Goal: Submit feedback/report problem: Ask a question

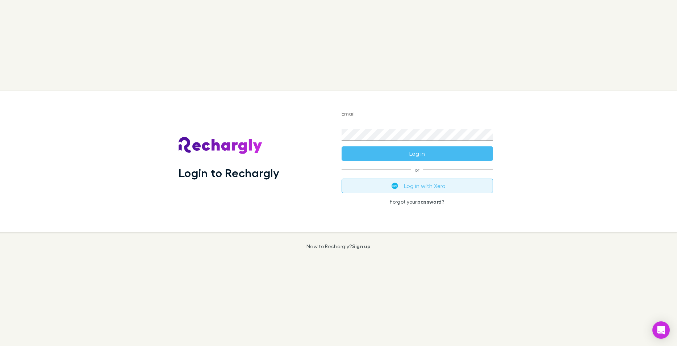
click at [404, 185] on button "Log in with Xero" at bounding box center [416, 185] width 151 height 14
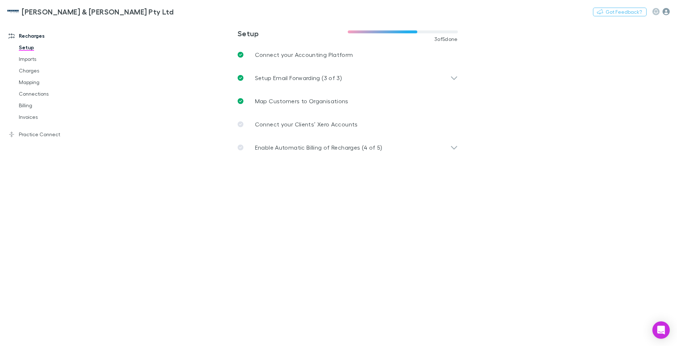
click at [667, 11] on icon "button" at bounding box center [665, 11] width 7 height 7
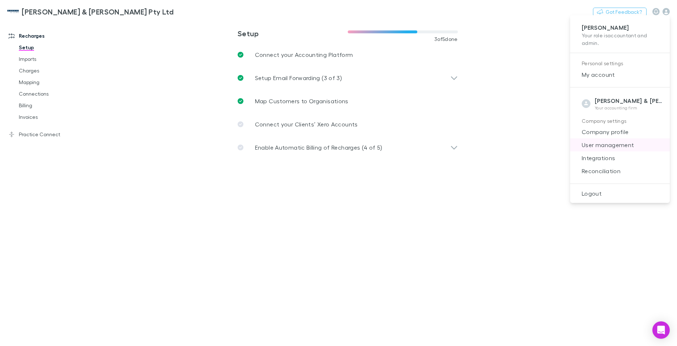
click at [618, 140] on span "User management" at bounding box center [620, 144] width 88 height 9
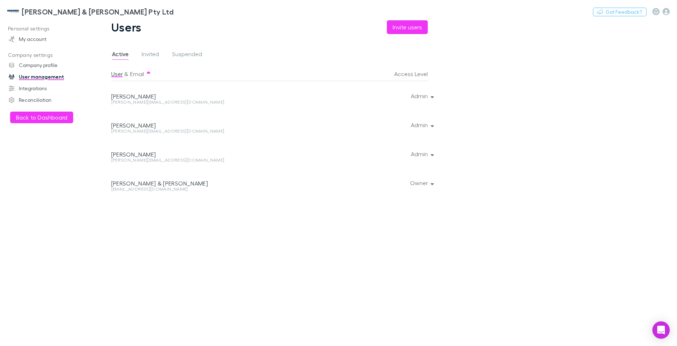
click at [430, 184] on div at bounding box center [430, 182] width 4 height 29
click at [432, 182] on div at bounding box center [430, 182] width 4 height 29
click at [421, 183] on button "Owner" at bounding box center [421, 183] width 34 height 10
click at [421, 155] on div at bounding box center [338, 173] width 677 height 346
click at [416, 123] on button "Admin" at bounding box center [421, 125] width 33 height 10
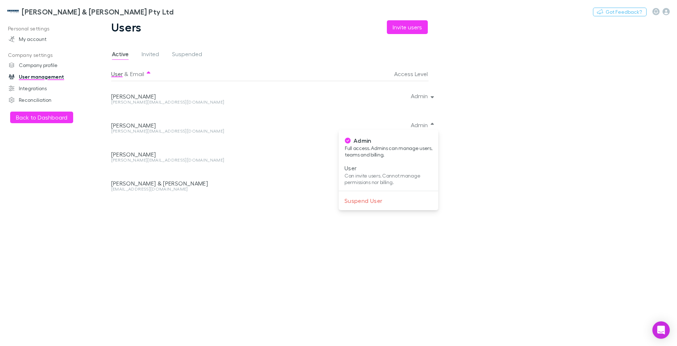
click at [43, 64] on div at bounding box center [338, 173] width 677 height 346
click at [43, 64] on link "Company profile" at bounding box center [49, 65] width 97 height 12
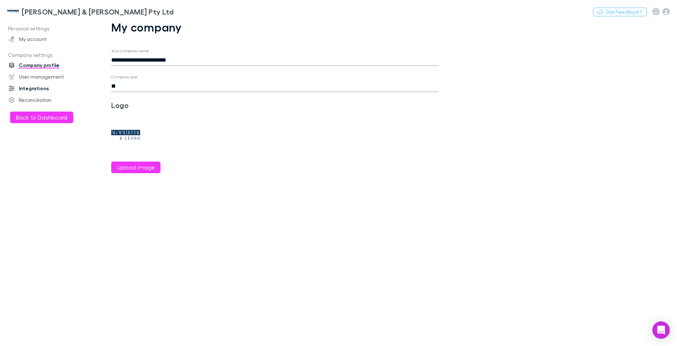
click at [33, 85] on link "Integrations" at bounding box center [49, 89] width 97 height 12
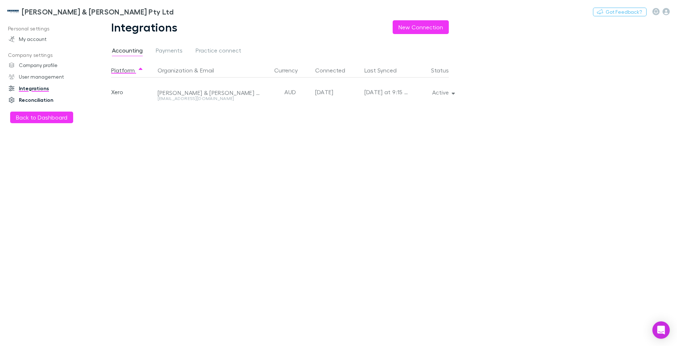
click at [30, 99] on link "Reconciliation" at bounding box center [49, 100] width 97 height 12
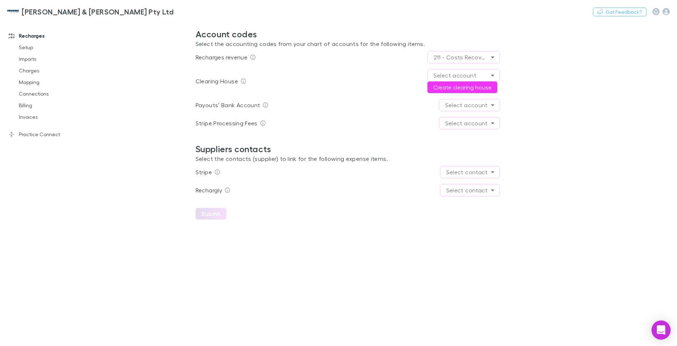
click at [659, 328] on icon "Open Intercom Messenger" at bounding box center [660, 329] width 8 height 9
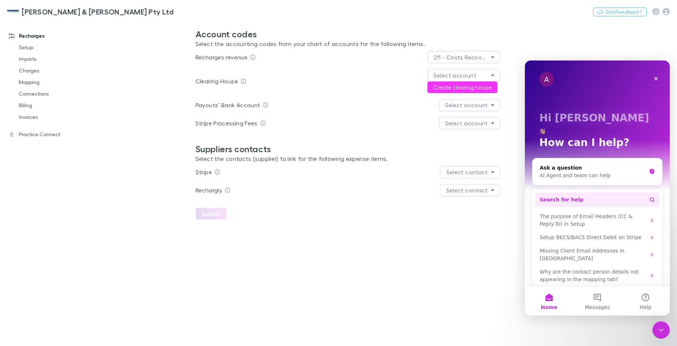
click at [565, 196] on span "Search for help" at bounding box center [561, 200] width 44 height 8
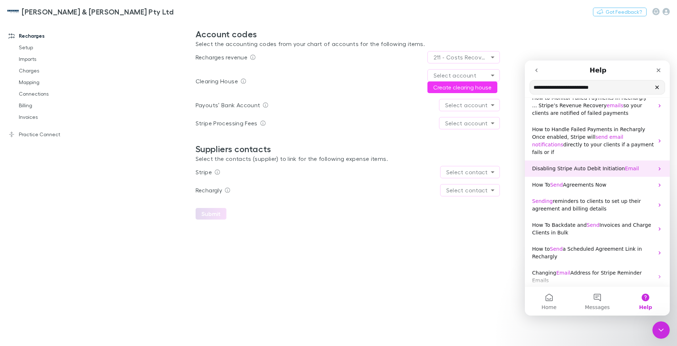
scroll to position [41, 0]
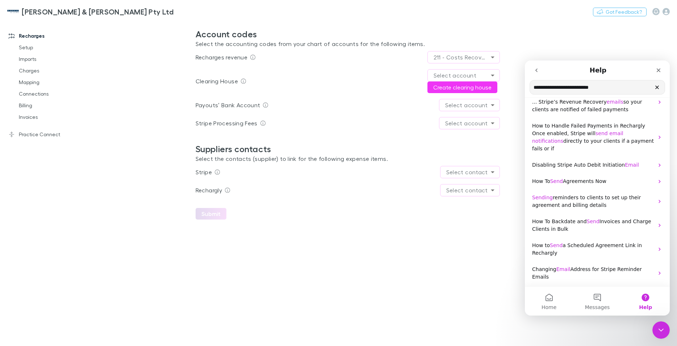
click at [561, 89] on input "**********" at bounding box center [597, 87] width 135 height 14
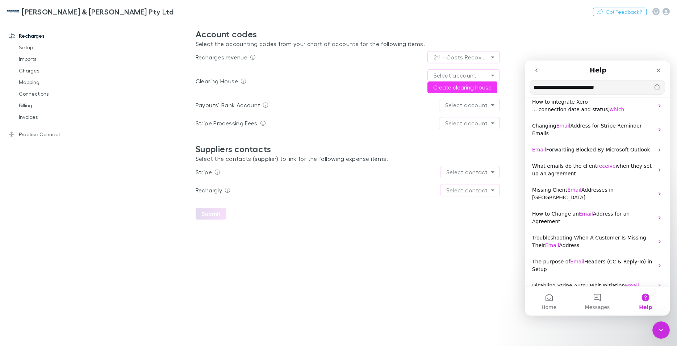
scroll to position [10, 0]
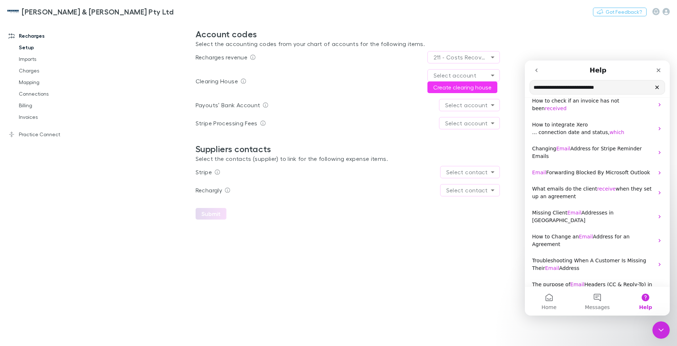
type input "**********"
click at [19, 46] on link "Setup" at bounding box center [55, 48] width 87 height 12
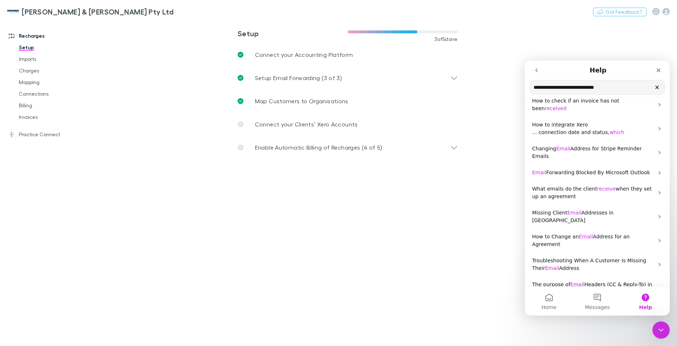
click at [38, 34] on link "Recharges" at bounding box center [49, 36] width 97 height 12
click at [661, 76] on div "Close" at bounding box center [658, 70] width 13 height 13
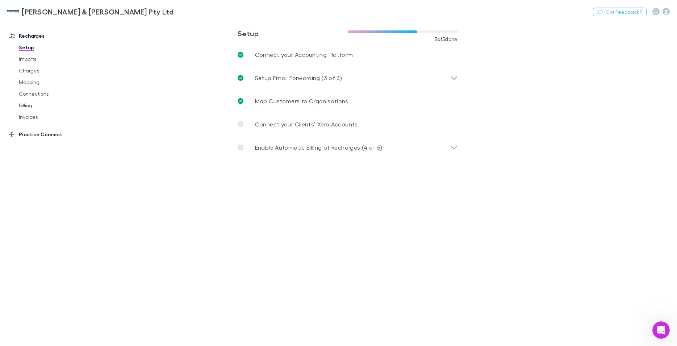
click at [37, 134] on link "Practice Connect" at bounding box center [49, 135] width 97 height 12
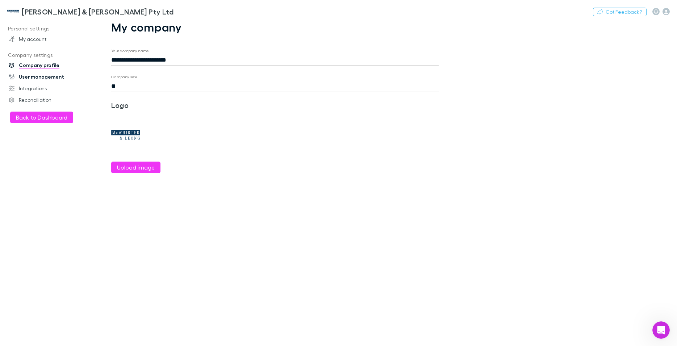
click at [36, 73] on link "User management" at bounding box center [49, 77] width 97 height 12
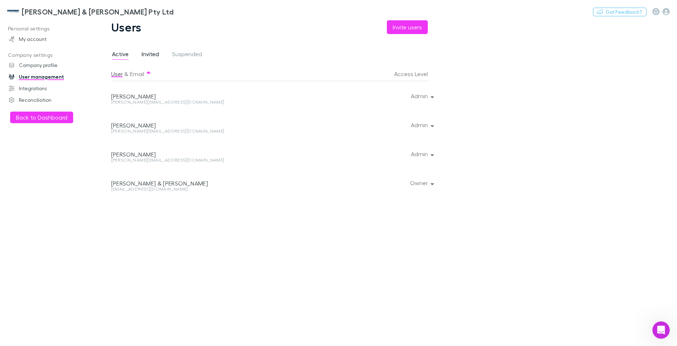
click at [144, 55] on span "Invited" at bounding box center [150, 54] width 17 height 9
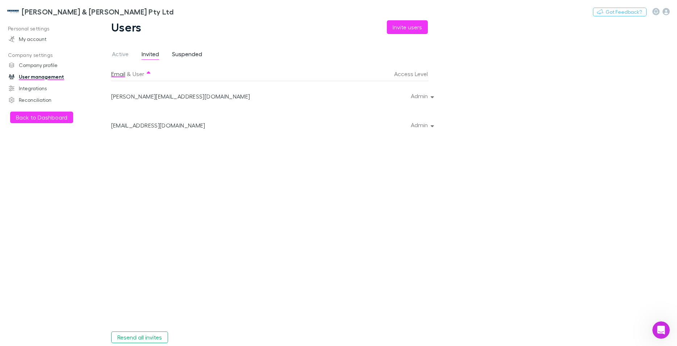
click at [172, 56] on span "Suspended" at bounding box center [187, 54] width 30 height 9
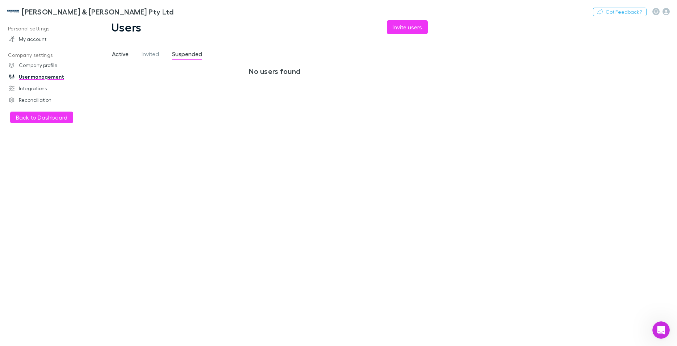
click at [122, 54] on span "Active" at bounding box center [120, 54] width 17 height 9
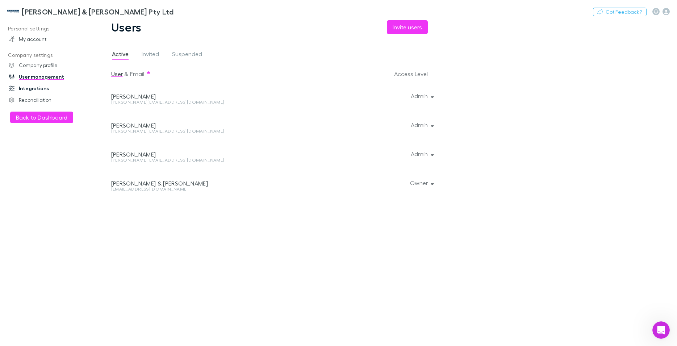
click at [41, 87] on link "Integrations" at bounding box center [49, 89] width 97 height 12
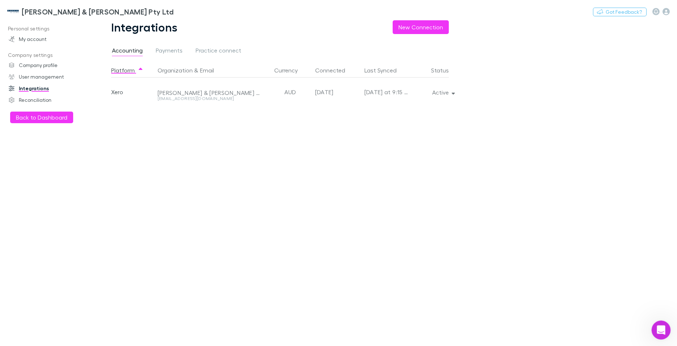
click at [660, 327] on icon "Open Intercom Messenger" at bounding box center [659, 329] width 5 height 6
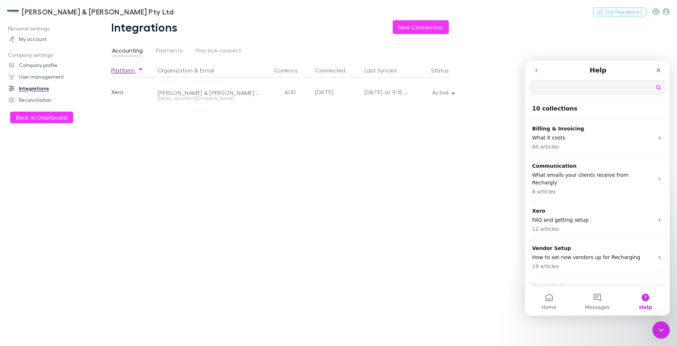
click at [535, 71] on icon "go back" at bounding box center [536, 70] width 6 height 6
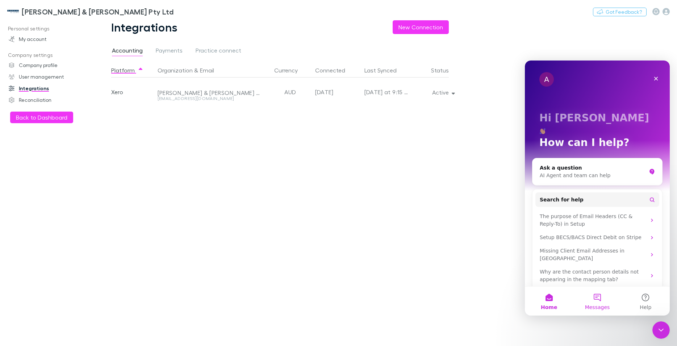
click at [597, 296] on button "Messages" at bounding box center [597, 300] width 48 height 29
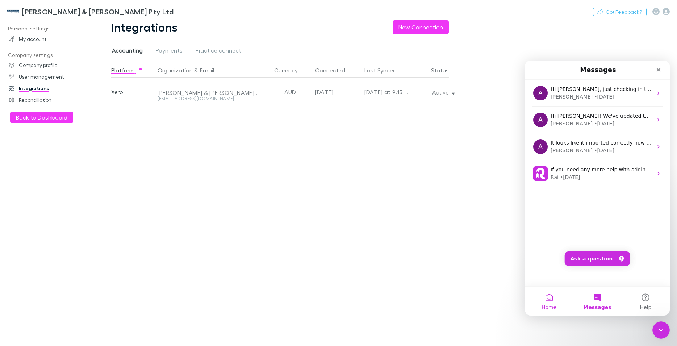
click at [553, 300] on button "Home" at bounding box center [549, 300] width 48 height 29
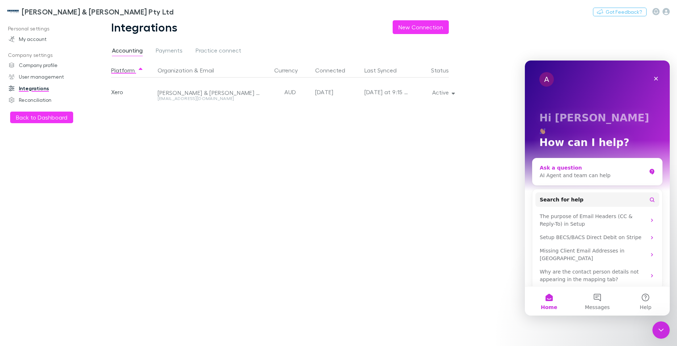
click at [580, 172] on div "AI Agent and team can help" at bounding box center [592, 176] width 106 height 8
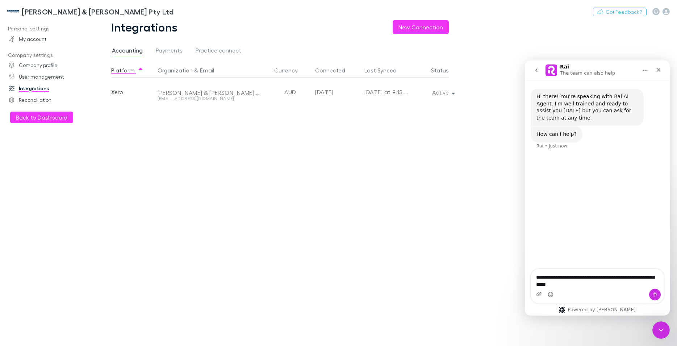
type textarea "**********"
click at [653, 295] on icon "Send a message…" at bounding box center [655, 294] width 6 height 6
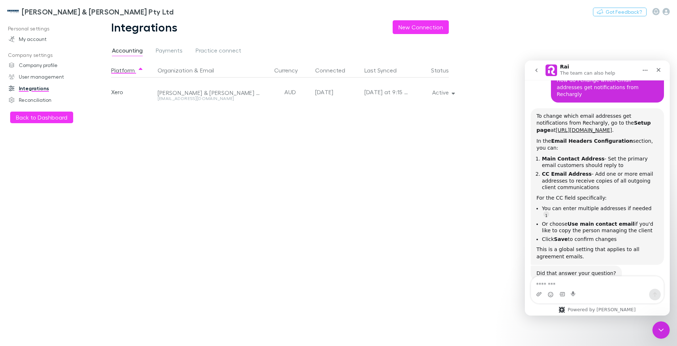
scroll to position [38, 0]
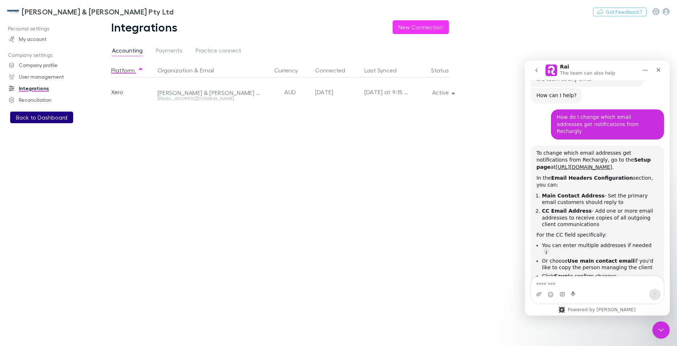
click at [36, 115] on button "Back to Dashboard" at bounding box center [41, 117] width 63 height 12
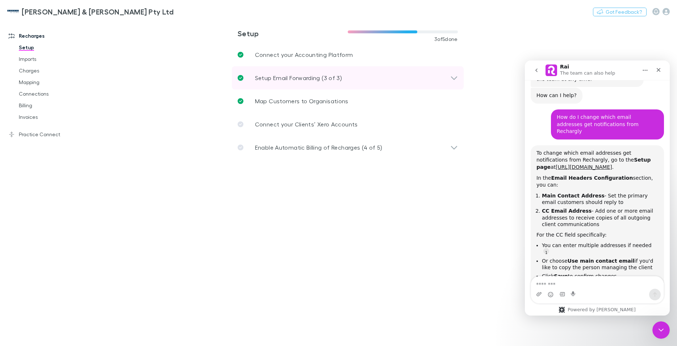
click at [451, 78] on icon at bounding box center [454, 77] width 8 height 9
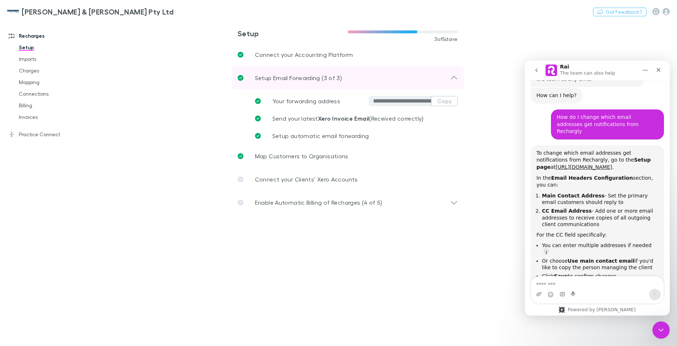
click at [451, 76] on icon at bounding box center [454, 77] width 8 height 9
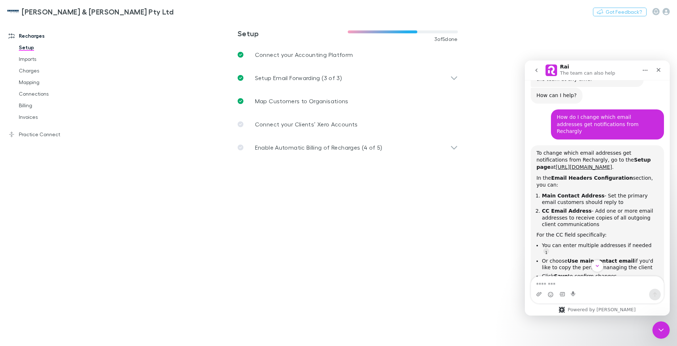
scroll to position [75, 0]
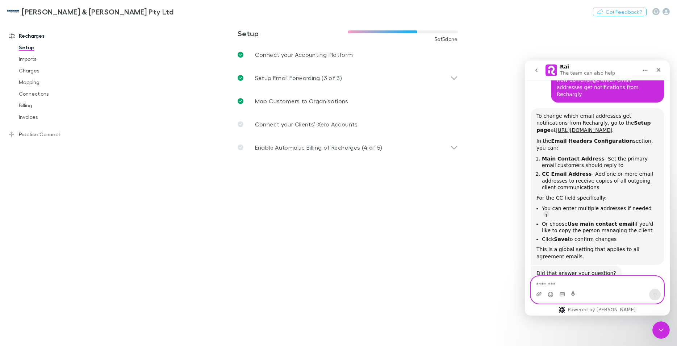
click at [556, 284] on textarea "Message…" at bounding box center [597, 282] width 132 height 12
type textarea "**********"
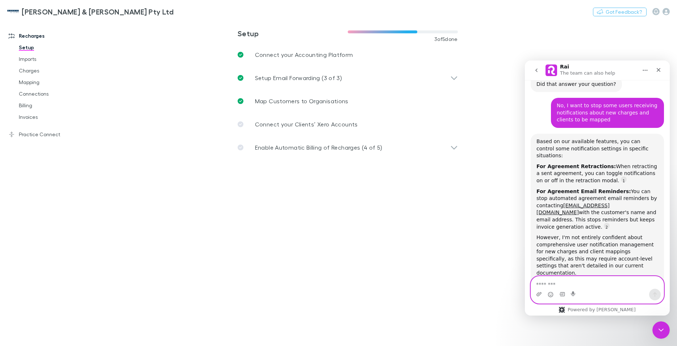
scroll to position [1, 0]
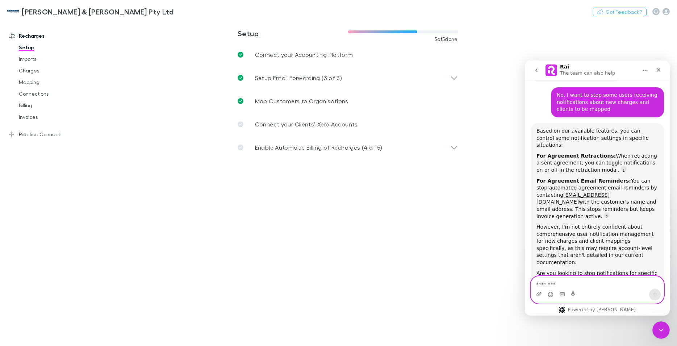
type textarea "*"
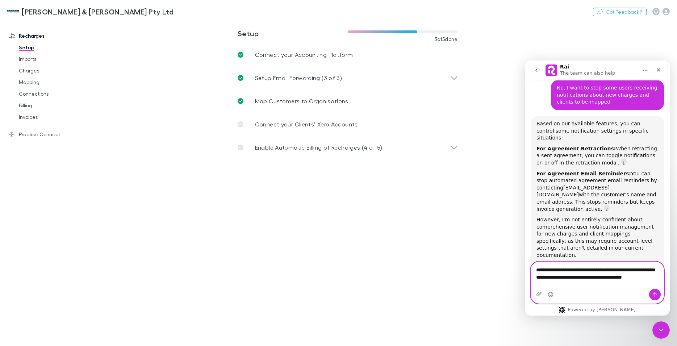
scroll to position [289, 0]
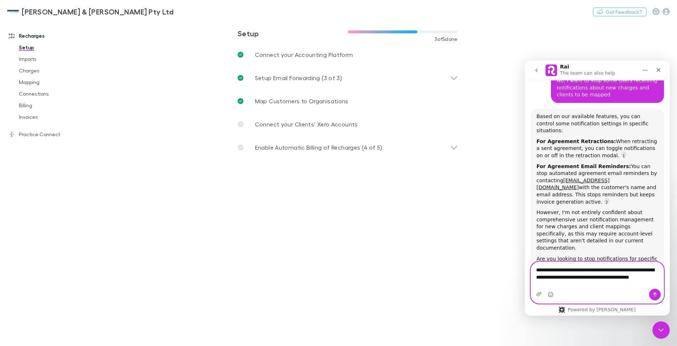
type textarea "**********"
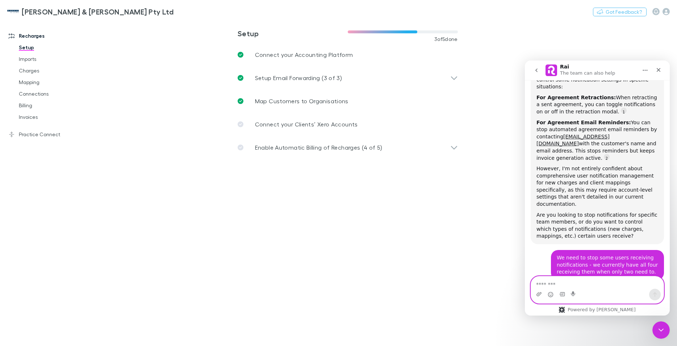
scroll to position [360, 0]
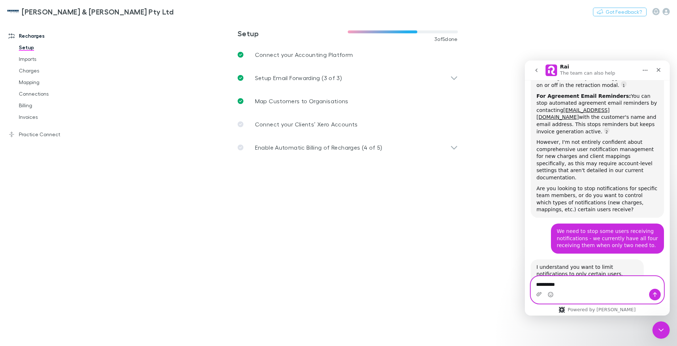
type textarea "**********"
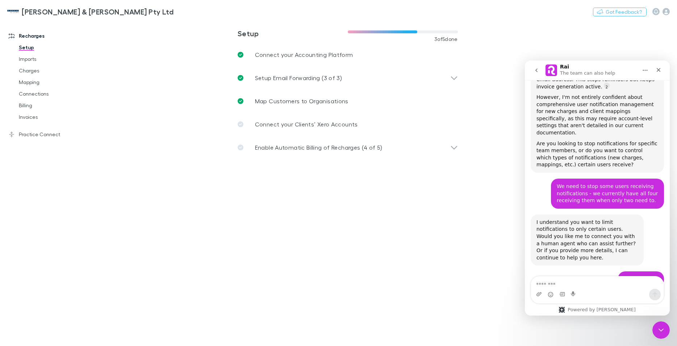
scroll to position [431, 0]
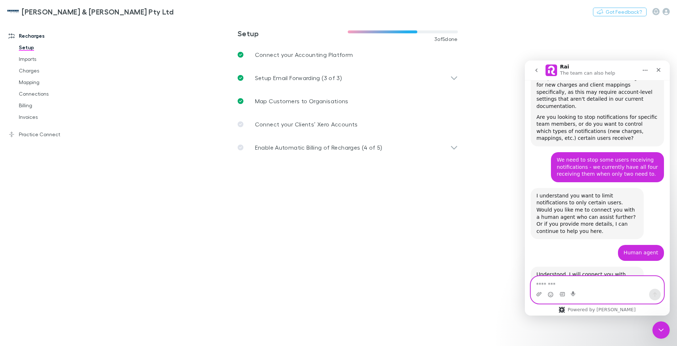
click at [542, 281] on textarea "Message…" at bounding box center [597, 282] width 132 height 12
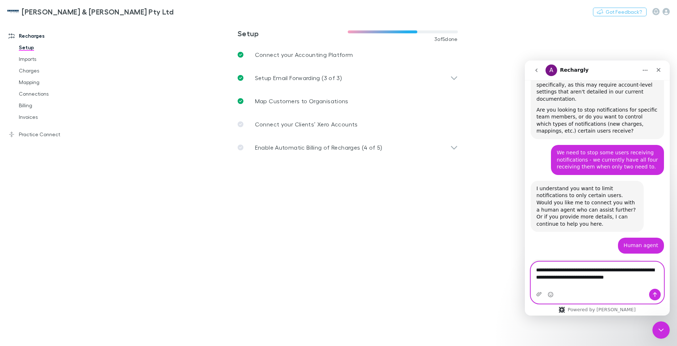
scroll to position [446, 0]
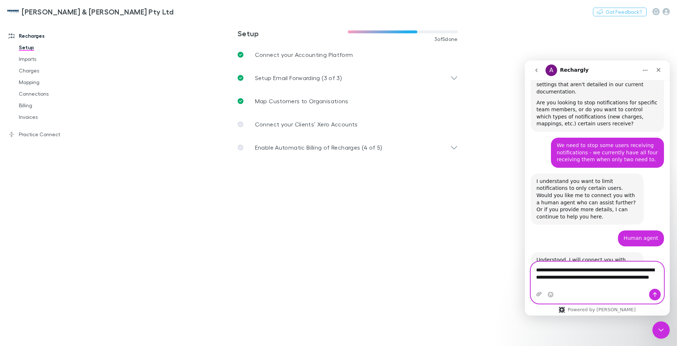
type textarea "**********"
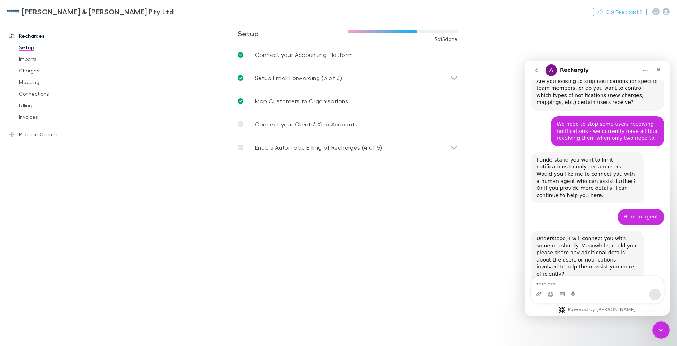
click at [461, 269] on main "**********" at bounding box center [385, 182] width 583 height 325
